Goal: Information Seeking & Learning: Learn about a topic

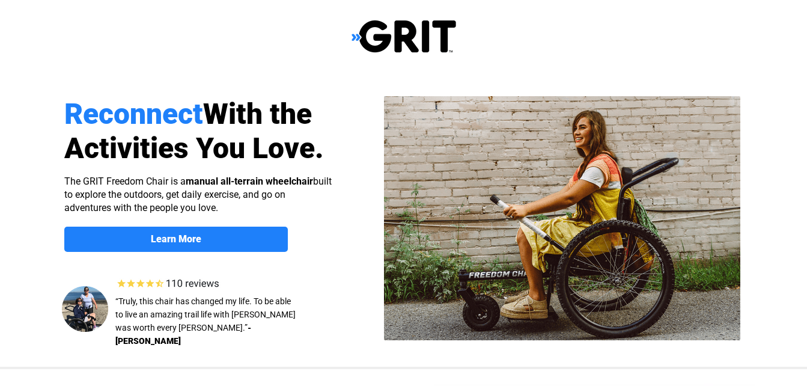
select select "US"
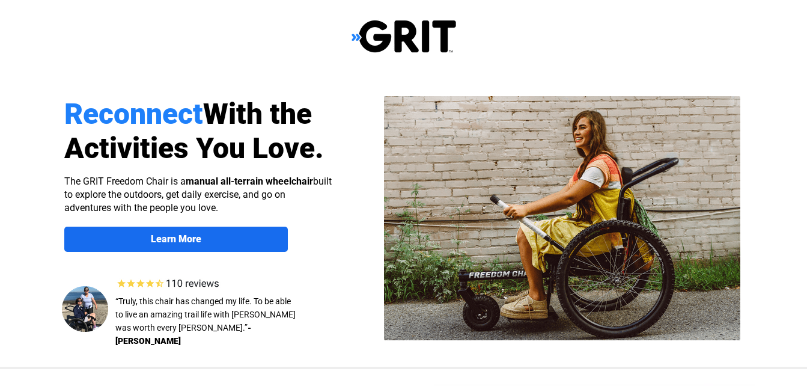
click at [180, 239] on strong "Learn More" at bounding box center [176, 238] width 50 height 11
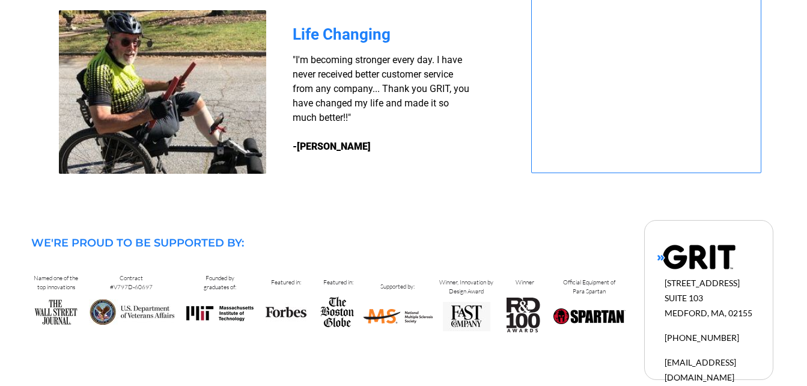
select select "US"
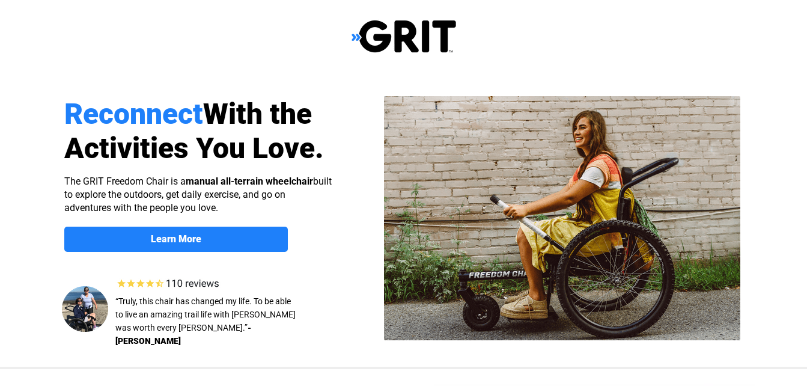
select select "US"
